Goal: Task Accomplishment & Management: Manage account settings

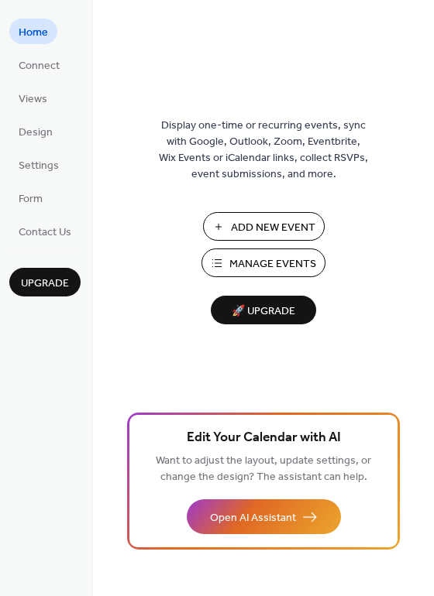
click at [277, 267] on span "Manage Events" at bounding box center [272, 264] width 87 height 16
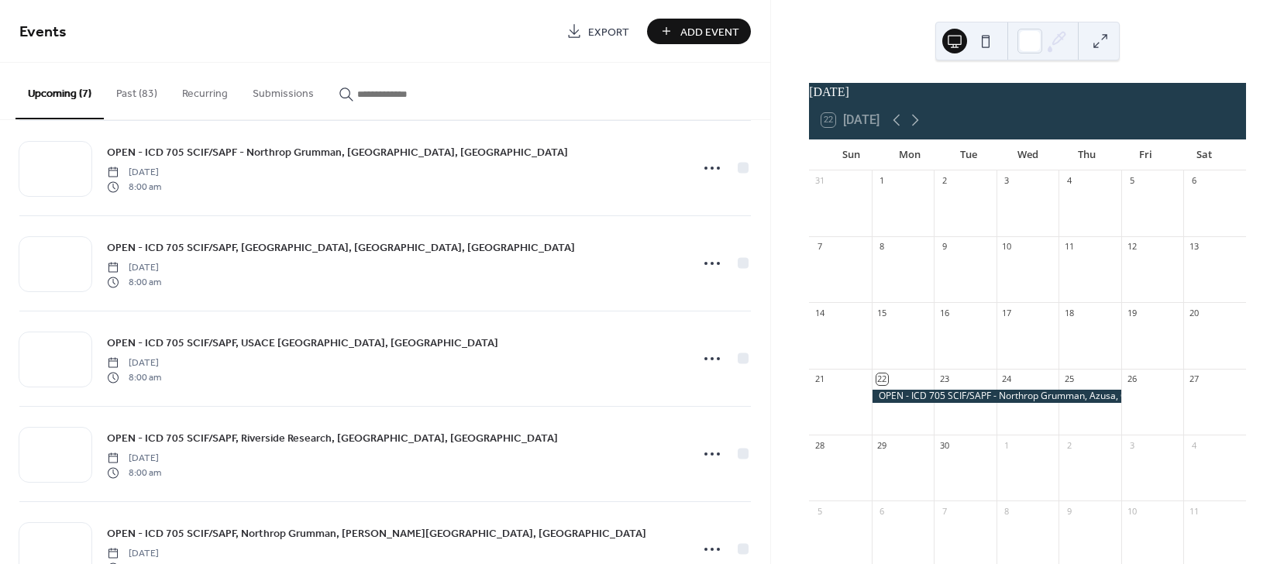
scroll to position [269, 0]
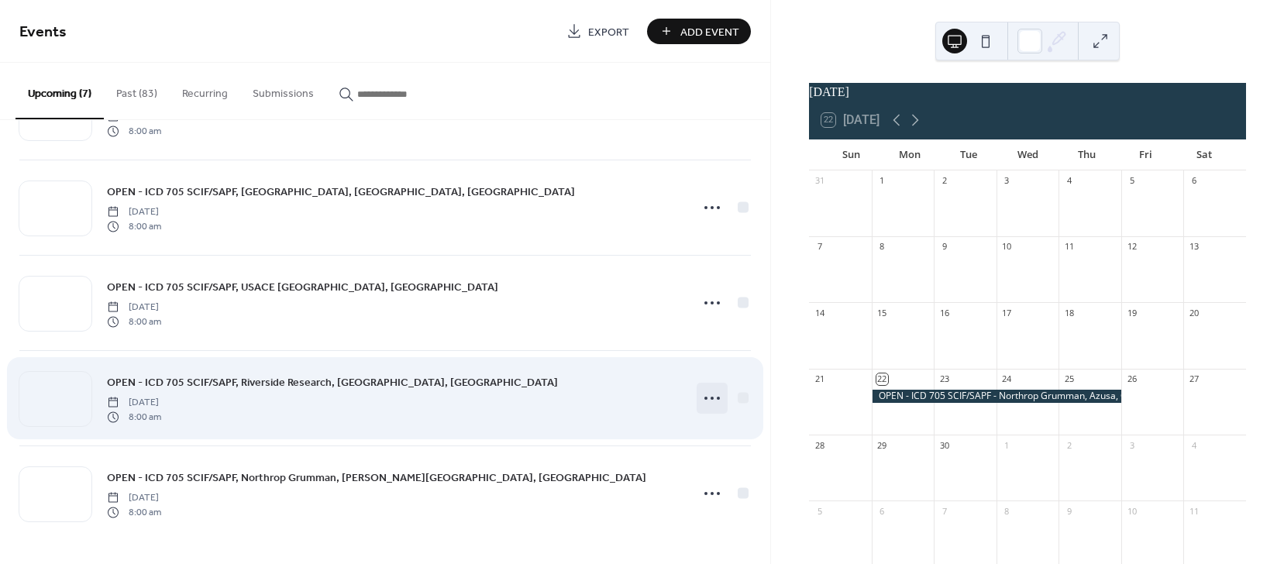
click at [703, 397] on icon at bounding box center [711, 398] width 25 height 25
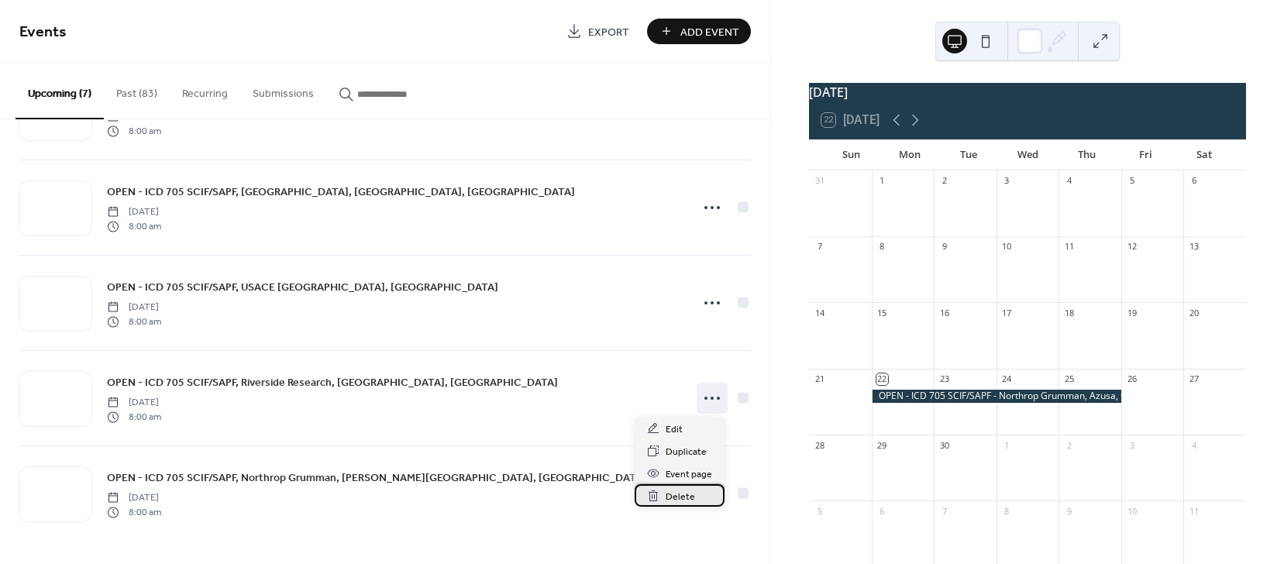
click at [681, 497] on span "Delete" at bounding box center [679, 497] width 29 height 16
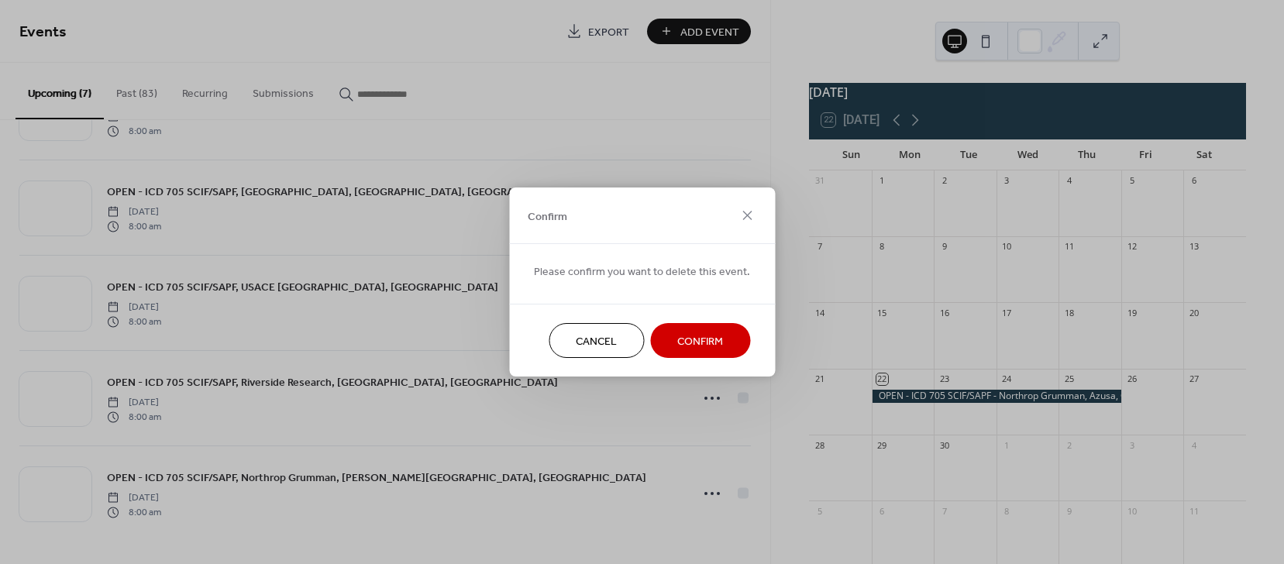
click at [707, 348] on span "Confirm" at bounding box center [700, 342] width 46 height 16
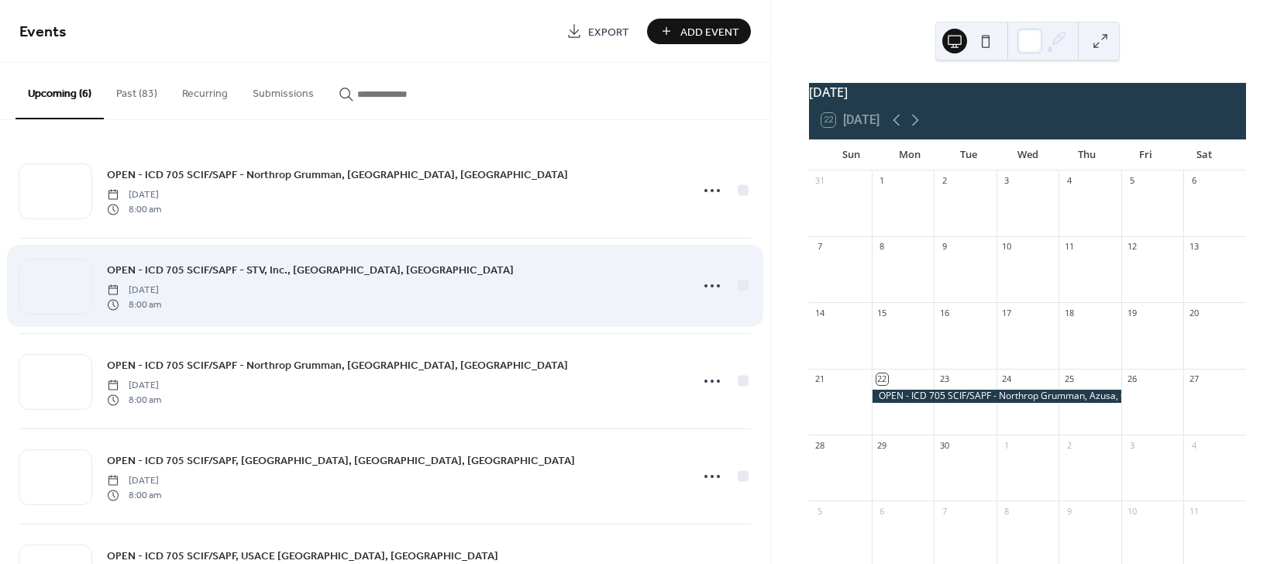
scroll to position [174, 0]
